Goal: Task Accomplishment & Management: Manage account settings

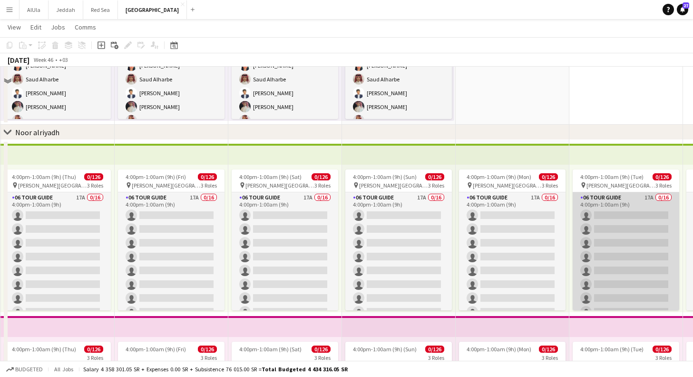
scroll to position [883, 0]
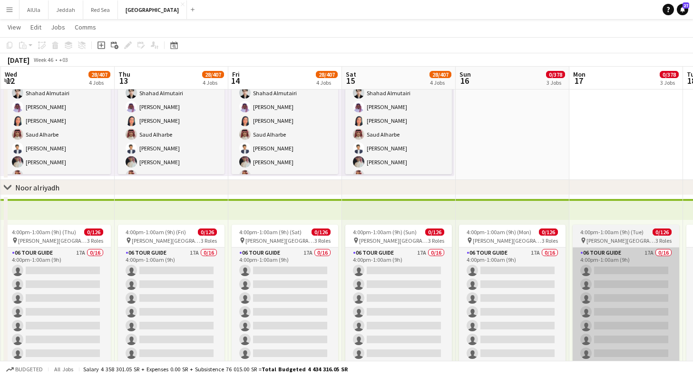
click at [630, 255] on app-card-role "06 Tour Guide 17A 0/16 4:00pm-1:00am (9h) single-neutral-actions single-neutral…" at bounding box center [625, 366] width 107 height 239
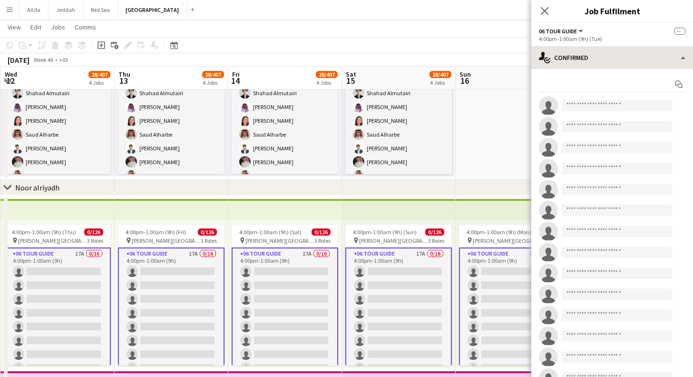
click at [632, 257] on app-invite-slot "single-neutral-actions" at bounding box center [612, 251] width 162 height 19
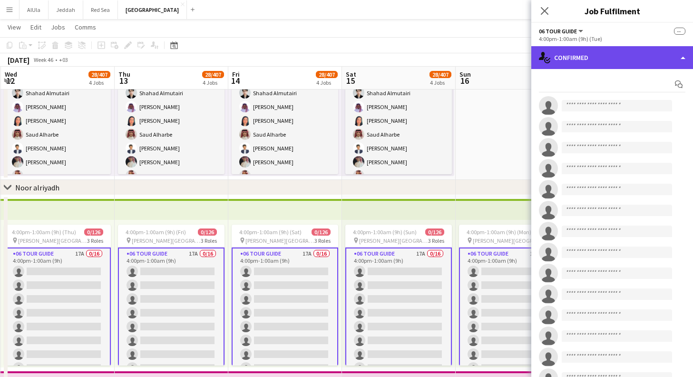
click at [691, 53] on div "single-neutral-actions-check-2 Confirmed" at bounding box center [612, 57] width 162 height 23
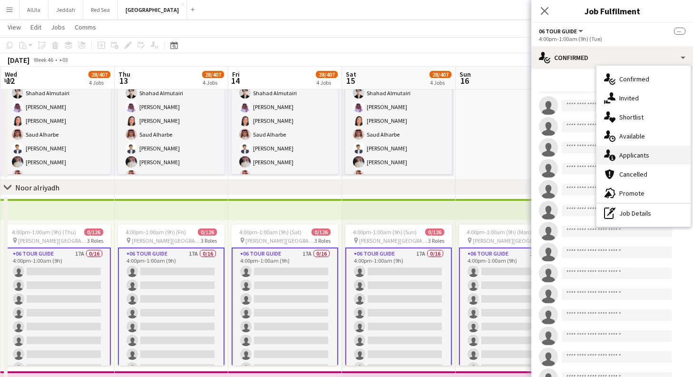
click at [664, 151] on div "single-neutral-actions-information Applicants" at bounding box center [643, 154] width 94 height 19
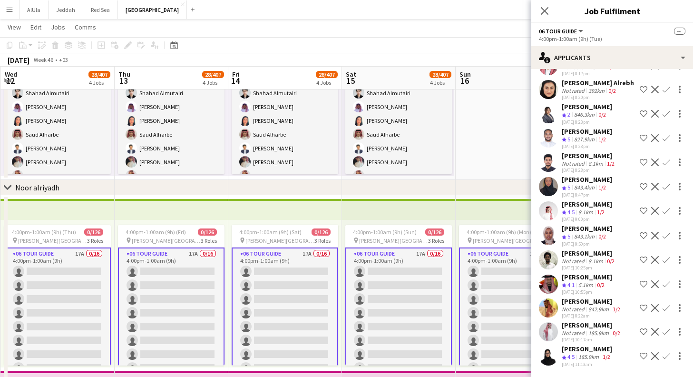
scroll to position [159, 0]
click at [579, 352] on div "[PERSON_NAME]" at bounding box center [587, 348] width 50 height 9
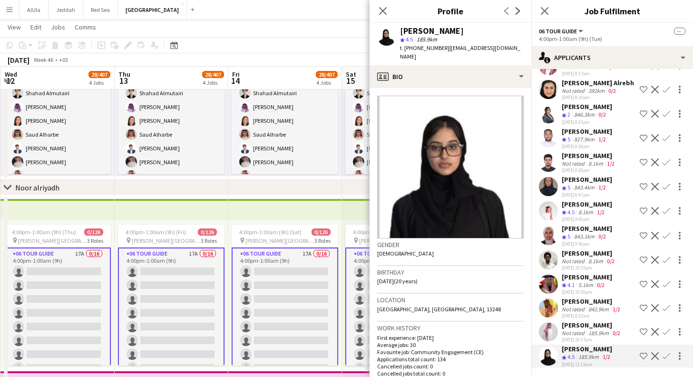
click at [588, 332] on div "185.9km" at bounding box center [598, 332] width 24 height 7
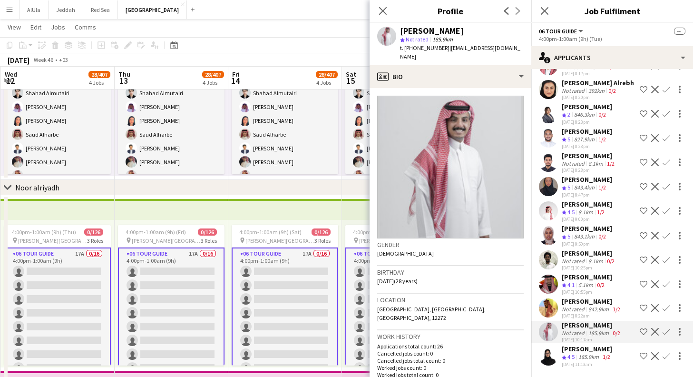
click at [590, 312] on div "842.9km" at bounding box center [598, 308] width 24 height 7
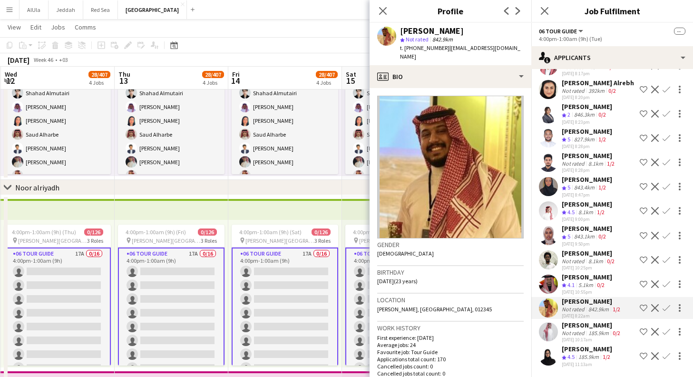
click at [600, 275] on div "[PERSON_NAME]" at bounding box center [587, 276] width 50 height 9
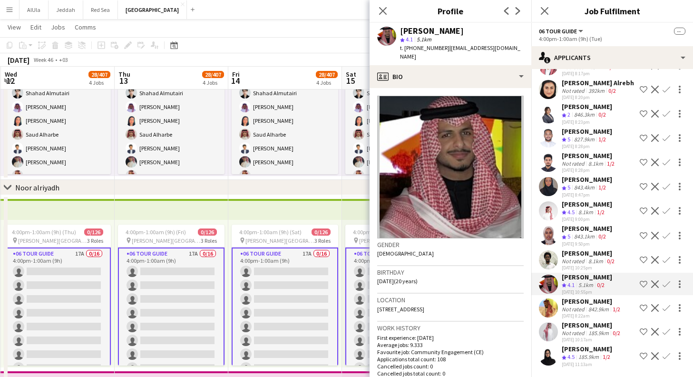
click at [595, 258] on div "8.1km" at bounding box center [595, 260] width 19 height 7
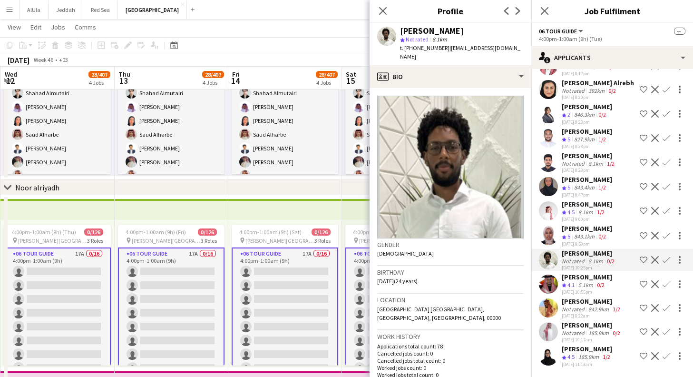
click at [592, 228] on div "[PERSON_NAME]" at bounding box center [587, 228] width 50 height 9
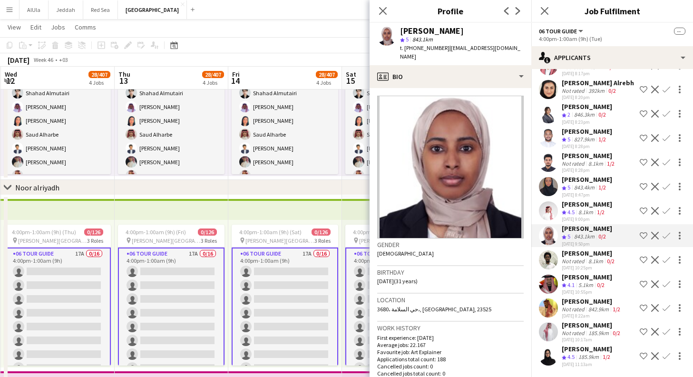
click at [594, 208] on div "8.1km" at bounding box center [585, 212] width 19 height 8
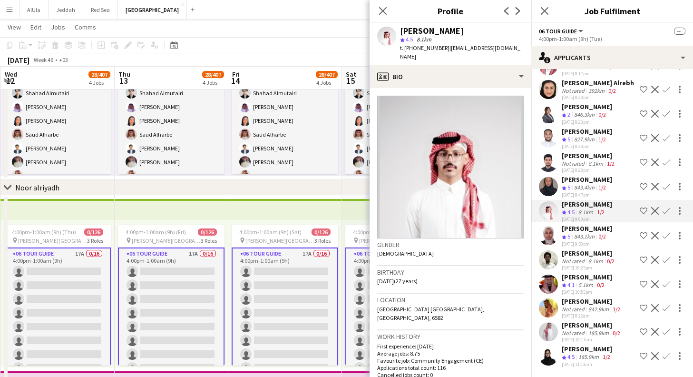
click at [593, 180] on div "[PERSON_NAME]" at bounding box center [587, 179] width 50 height 9
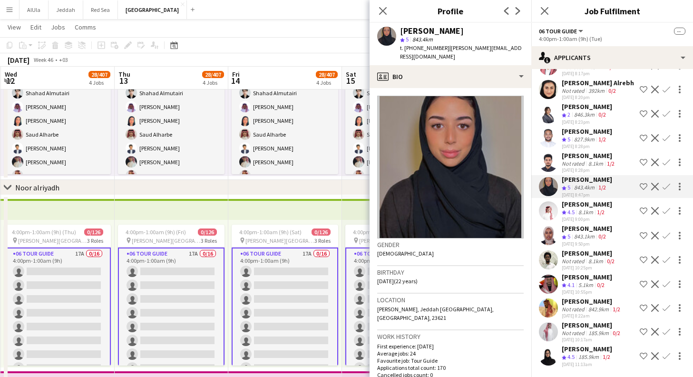
click at [599, 206] on div "[PERSON_NAME]" at bounding box center [587, 204] width 50 height 9
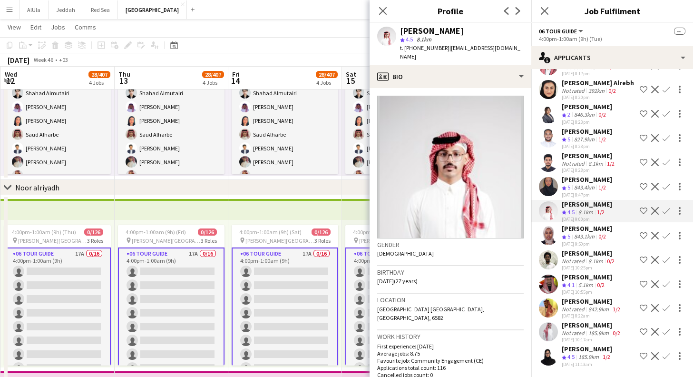
click at [605, 265] on div "[DATE] 10:25pm" at bounding box center [589, 267] width 55 height 6
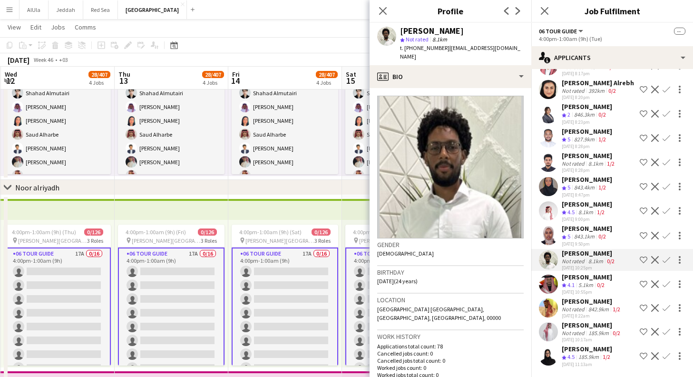
click at [611, 285] on div "Crew rating 4.1 5.1km 0/2" at bounding box center [587, 285] width 50 height 8
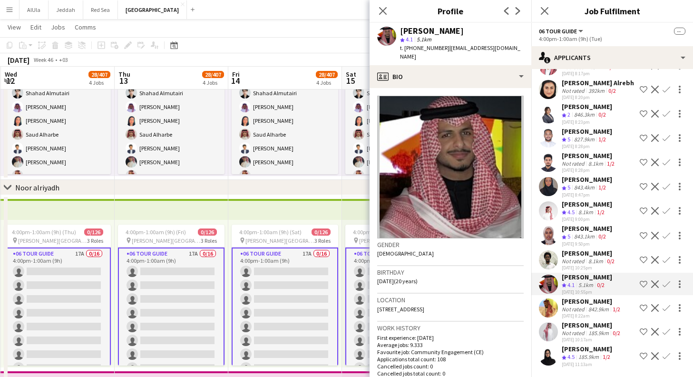
click at [626, 308] on div "Sultan Bahasan Not rated 842.9km 1/2 [DATE] 8:22am Shortlist crew Decline Confi…" at bounding box center [612, 308] width 162 height 22
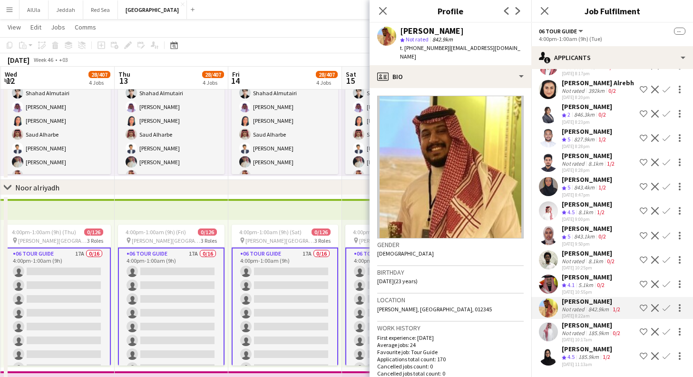
click at [616, 328] on div "[PERSON_NAME]" at bounding box center [592, 324] width 60 height 9
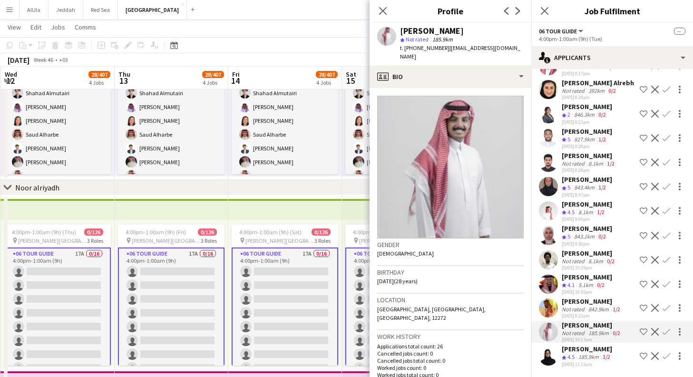
click at [612, 350] on div "[PERSON_NAME]" at bounding box center [587, 348] width 50 height 9
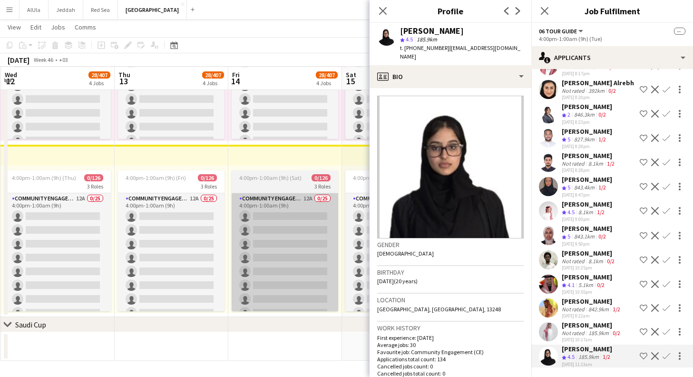
scroll to position [1281, 0]
click at [320, 236] on app-card-role "Community Engagement (CE) 12A 0/25 4:00pm-1:00am (9h) single-neutral-actions si…" at bounding box center [285, 374] width 107 height 363
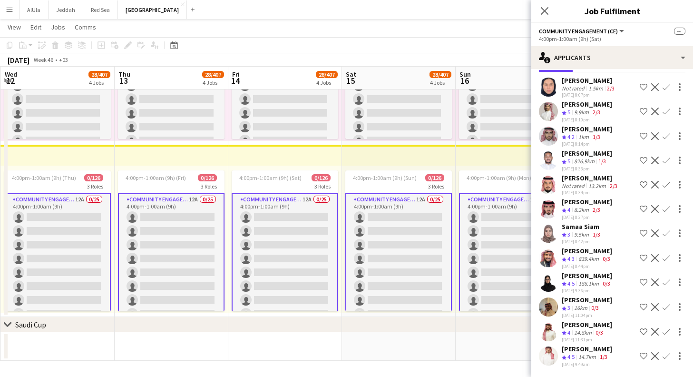
scroll to position [40, 0]
click at [591, 349] on div "[PERSON_NAME]" at bounding box center [587, 348] width 50 height 9
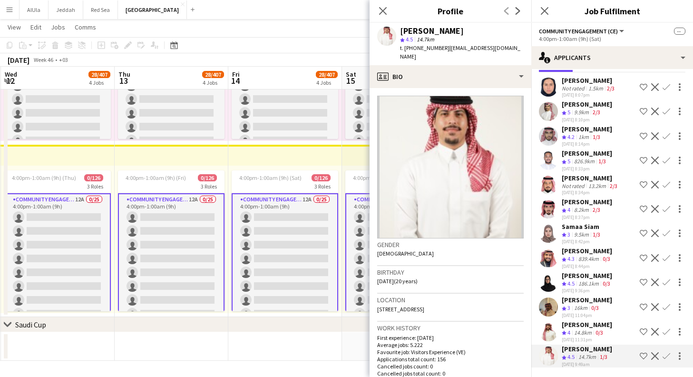
click at [595, 324] on div "[PERSON_NAME]" at bounding box center [587, 324] width 50 height 9
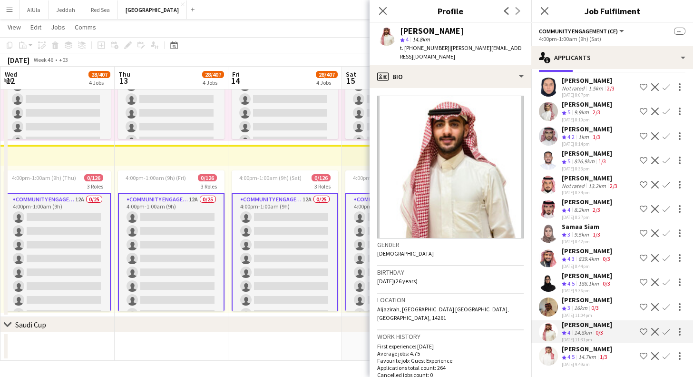
click at [595, 307] on app-skills-label "0/3" at bounding box center [595, 307] width 8 height 7
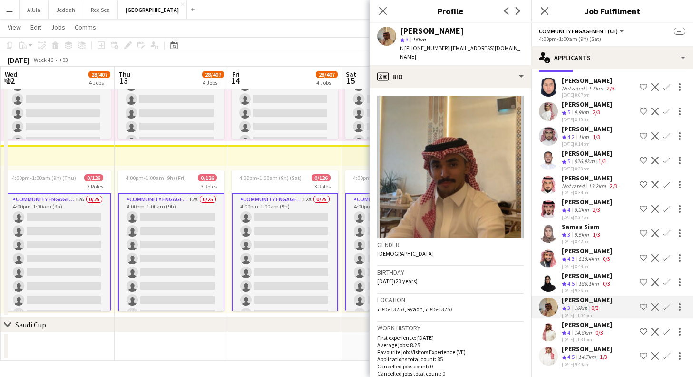
click at [595, 282] on div "186.1km" at bounding box center [588, 284] width 24 height 8
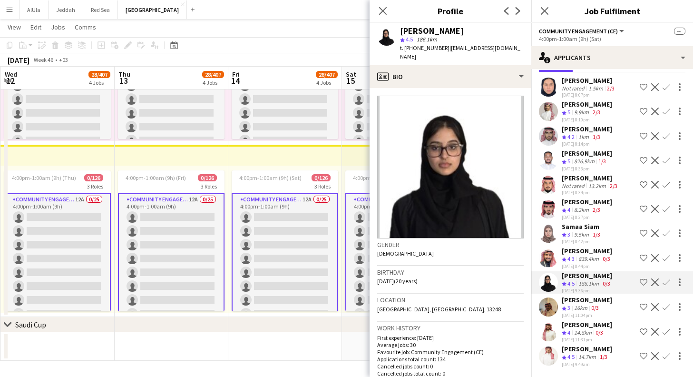
click at [592, 260] on div "839.4km" at bounding box center [588, 259] width 24 height 8
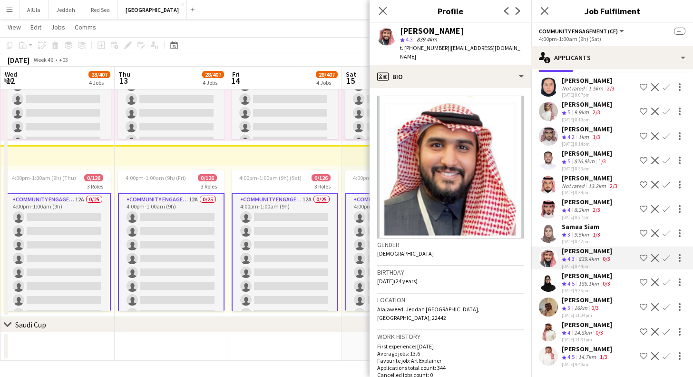
click at [594, 233] on app-skills-label "1/3" at bounding box center [596, 234] width 8 height 7
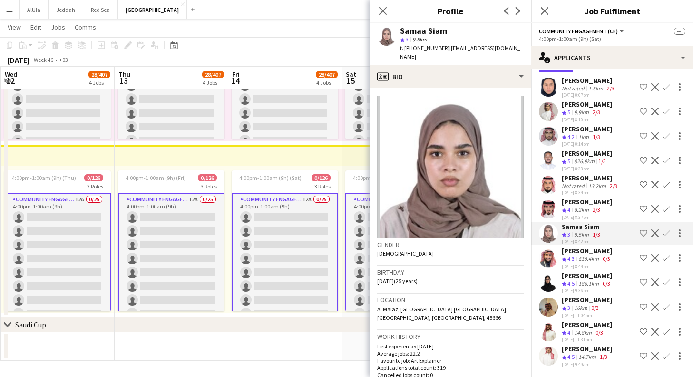
click at [594, 259] on div "839.4km" at bounding box center [588, 259] width 24 height 8
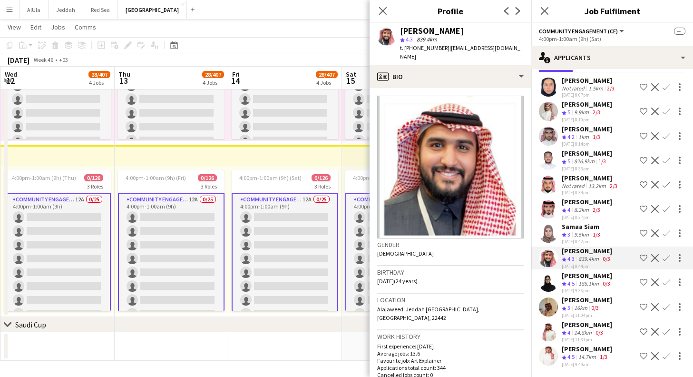
click at [594, 204] on div "[PERSON_NAME]" at bounding box center [587, 201] width 50 height 9
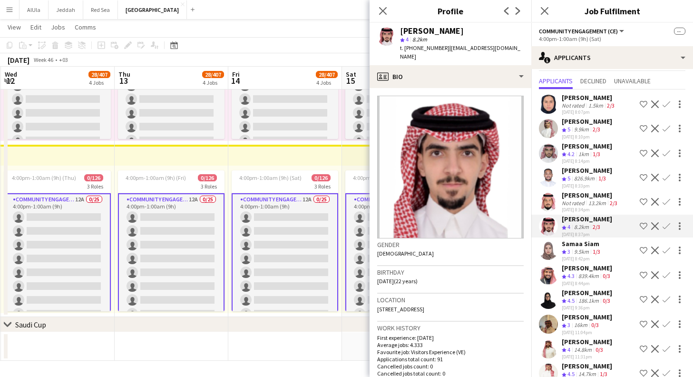
scroll to position [20, 0]
click at [594, 204] on div "13.2km" at bounding box center [596, 203] width 21 height 7
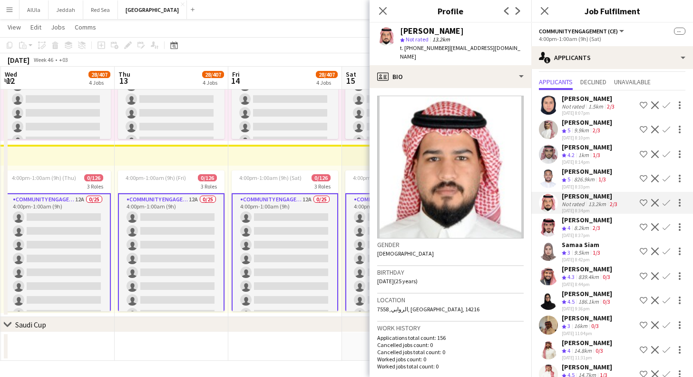
click at [592, 182] on div "826.9km" at bounding box center [584, 179] width 24 height 8
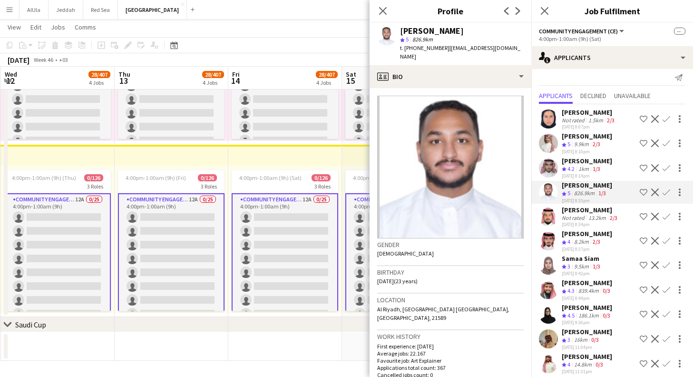
scroll to position [0, 0]
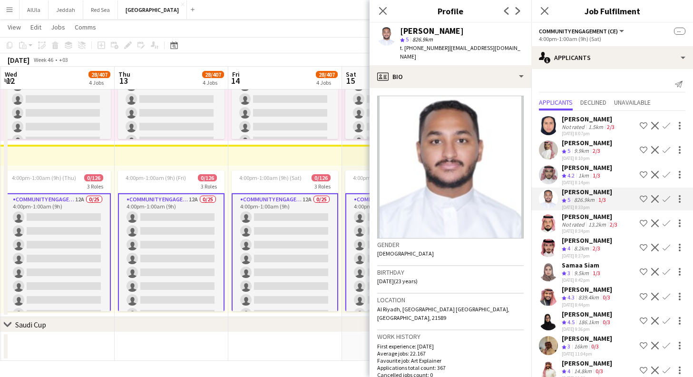
click at [590, 174] on div "1km" at bounding box center [583, 176] width 14 height 8
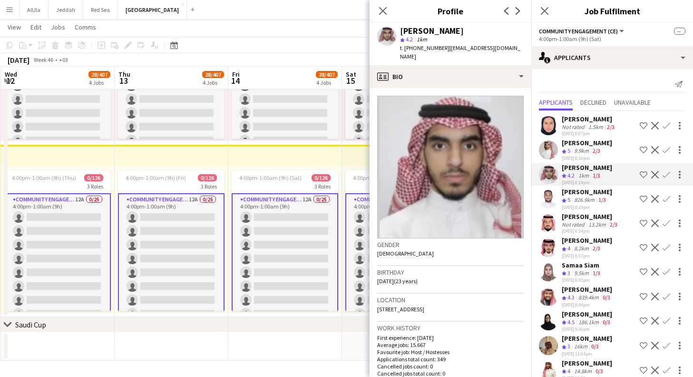
click at [587, 150] on div "9.9km" at bounding box center [581, 151] width 19 height 8
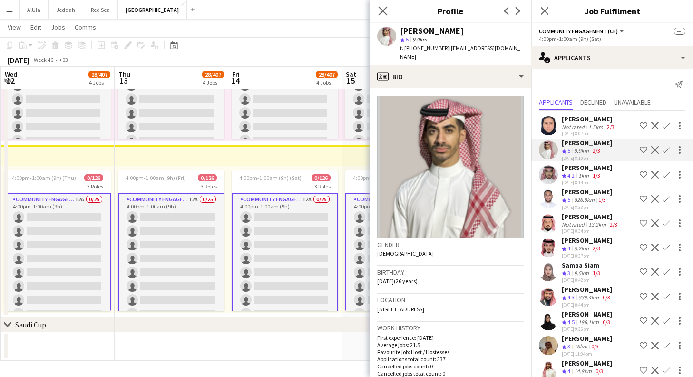
click at [378, 10] on app-icon "Close pop-in" at bounding box center [383, 11] width 14 height 14
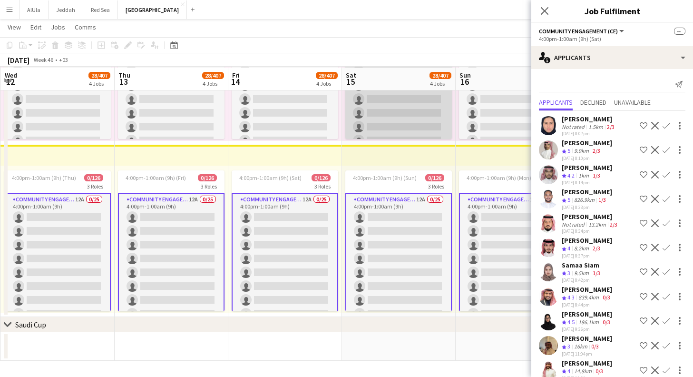
scroll to position [1281, 0]
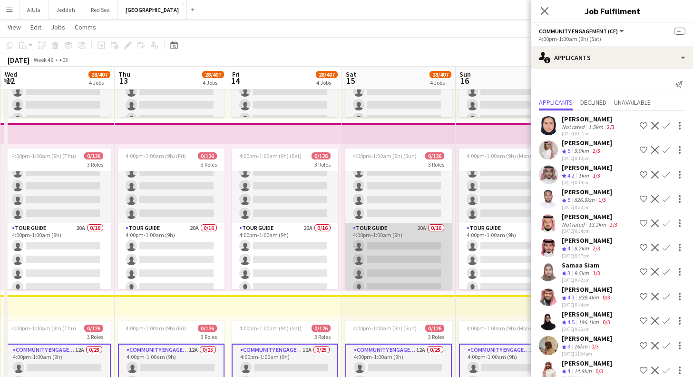
click at [394, 249] on app-card-role "Tour Guide 20A 0/16 4:00pm-1:00am (9h) single-neutral-actions single-neutral-ac…" at bounding box center [398, 342] width 107 height 239
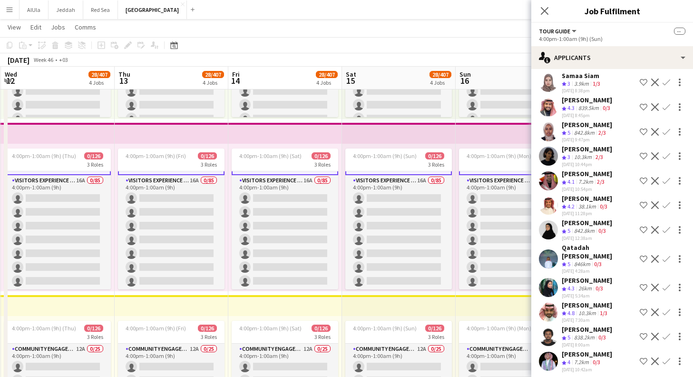
click at [600, 358] on app-skills-label "0/3" at bounding box center [596, 361] width 8 height 7
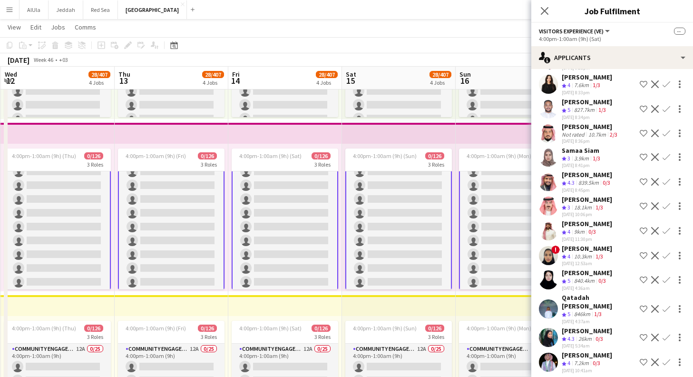
click at [593, 350] on div "[PERSON_NAME]" at bounding box center [587, 354] width 50 height 9
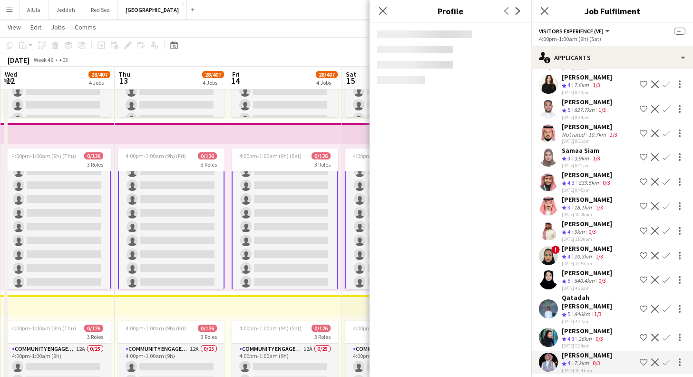
click at [597, 335] on app-skills-label "0/3" at bounding box center [599, 338] width 8 height 7
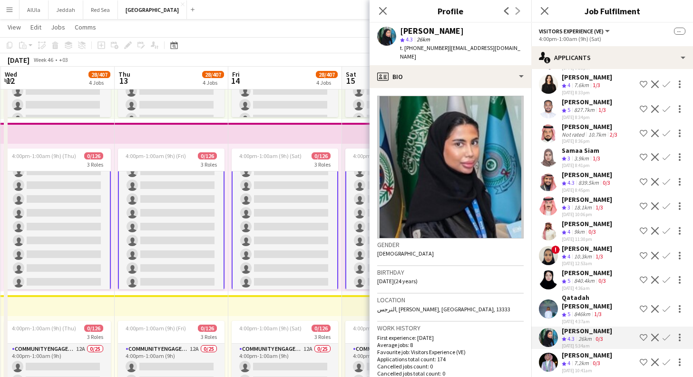
click at [594, 310] on div "1/3" at bounding box center [597, 314] width 11 height 8
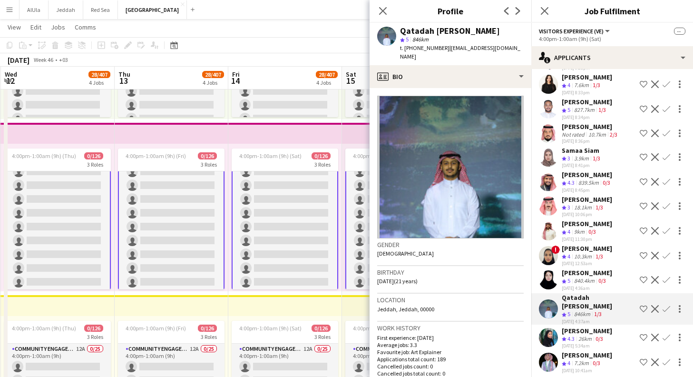
click at [589, 281] on div "840.4km" at bounding box center [584, 281] width 24 height 8
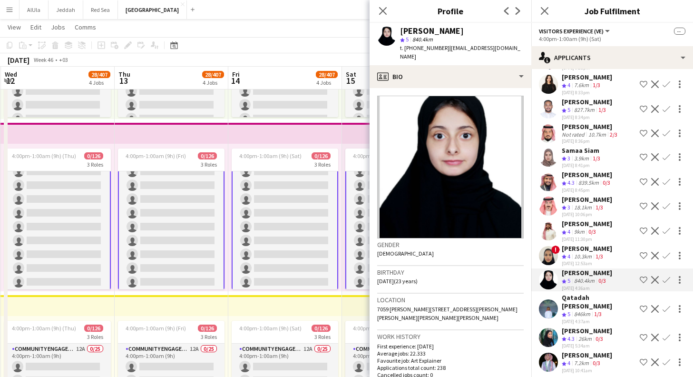
click at [588, 252] on div "[PERSON_NAME]" at bounding box center [587, 248] width 50 height 9
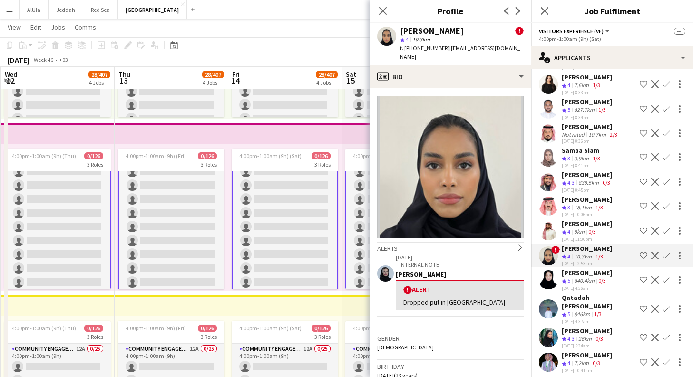
click at [589, 232] on div "0/3" at bounding box center [591, 232] width 11 height 8
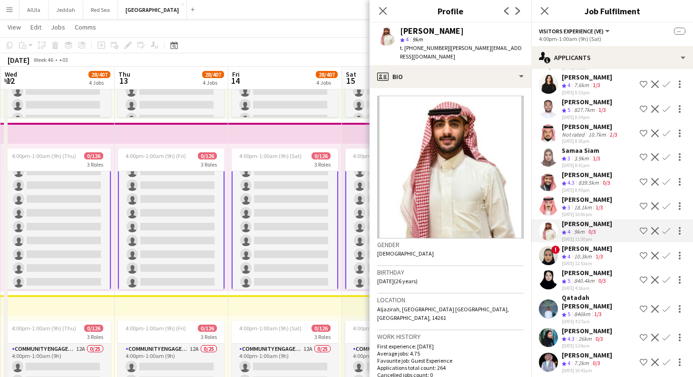
click at [591, 206] on div "18.1km" at bounding box center [582, 208] width 21 height 8
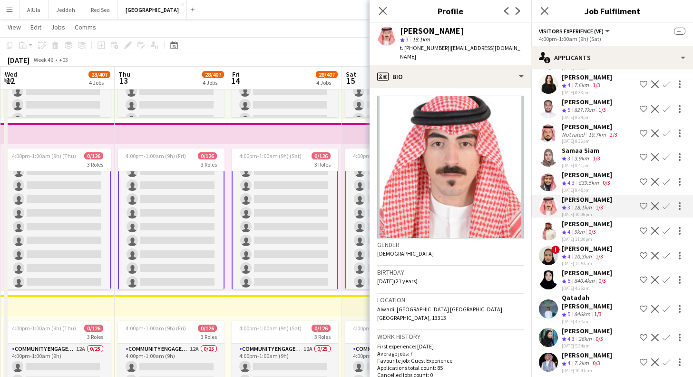
click at [593, 176] on div "[PERSON_NAME]" at bounding box center [587, 174] width 50 height 9
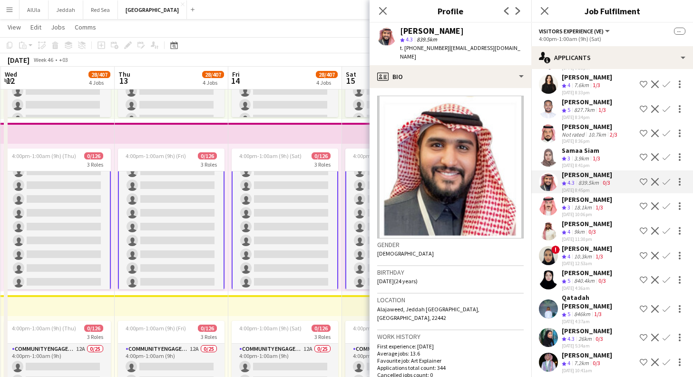
click at [602, 199] on div "[PERSON_NAME]" at bounding box center [587, 199] width 50 height 9
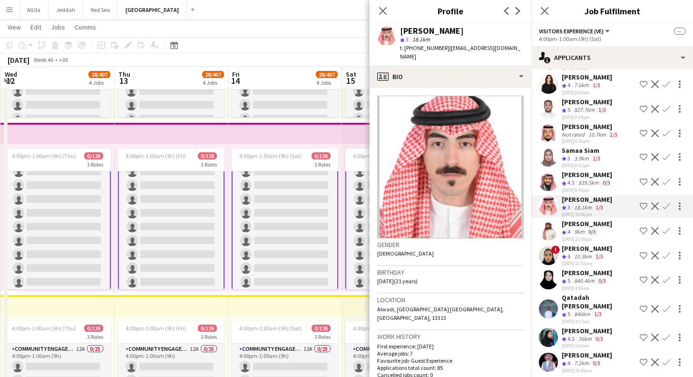
click at [601, 182] on div "839.5km" at bounding box center [588, 183] width 24 height 8
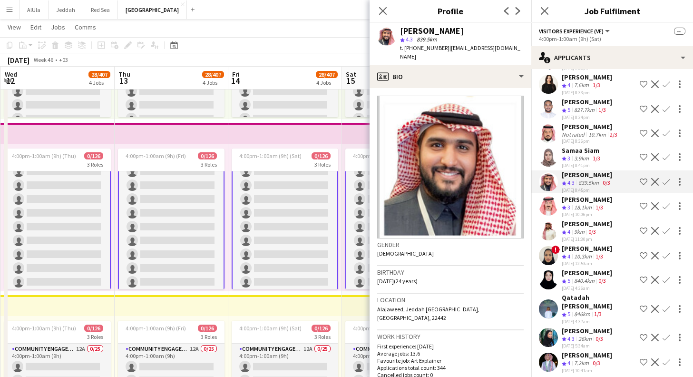
click at [601, 211] on app-skills-label "1/3" at bounding box center [599, 207] width 8 height 7
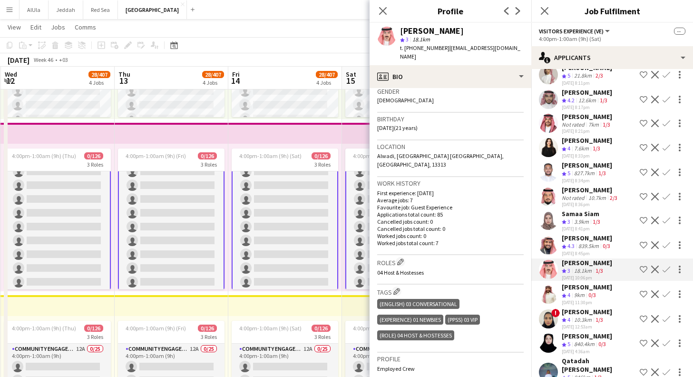
click at [584, 221] on div "3.9km" at bounding box center [581, 222] width 19 height 8
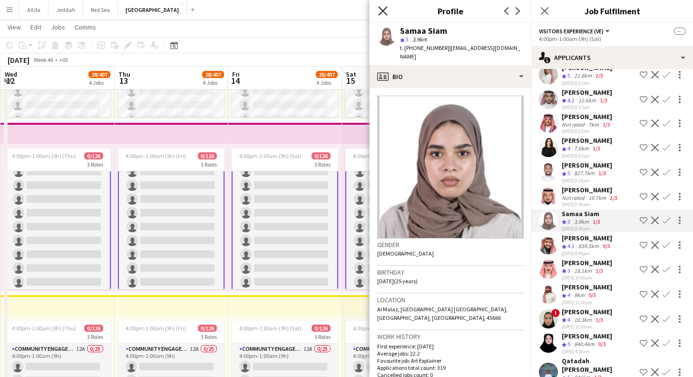
click at [383, 14] on icon "Close pop-in" at bounding box center [382, 10] width 9 height 9
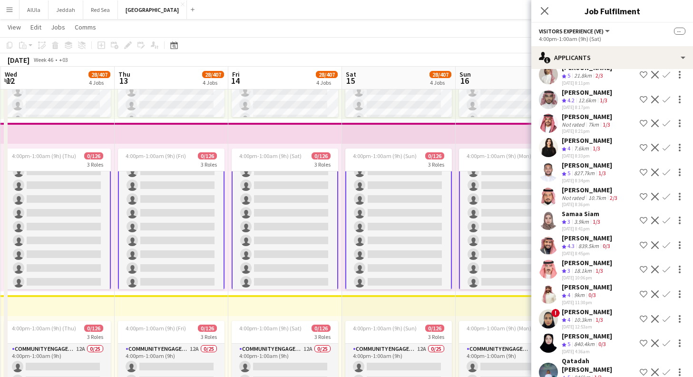
click at [537, 12] on div "Close pop-in" at bounding box center [544, 11] width 27 height 22
click at [547, 14] on icon "Close pop-in" at bounding box center [544, 10] width 9 height 9
